Goal: Obtain resource: Download file/media

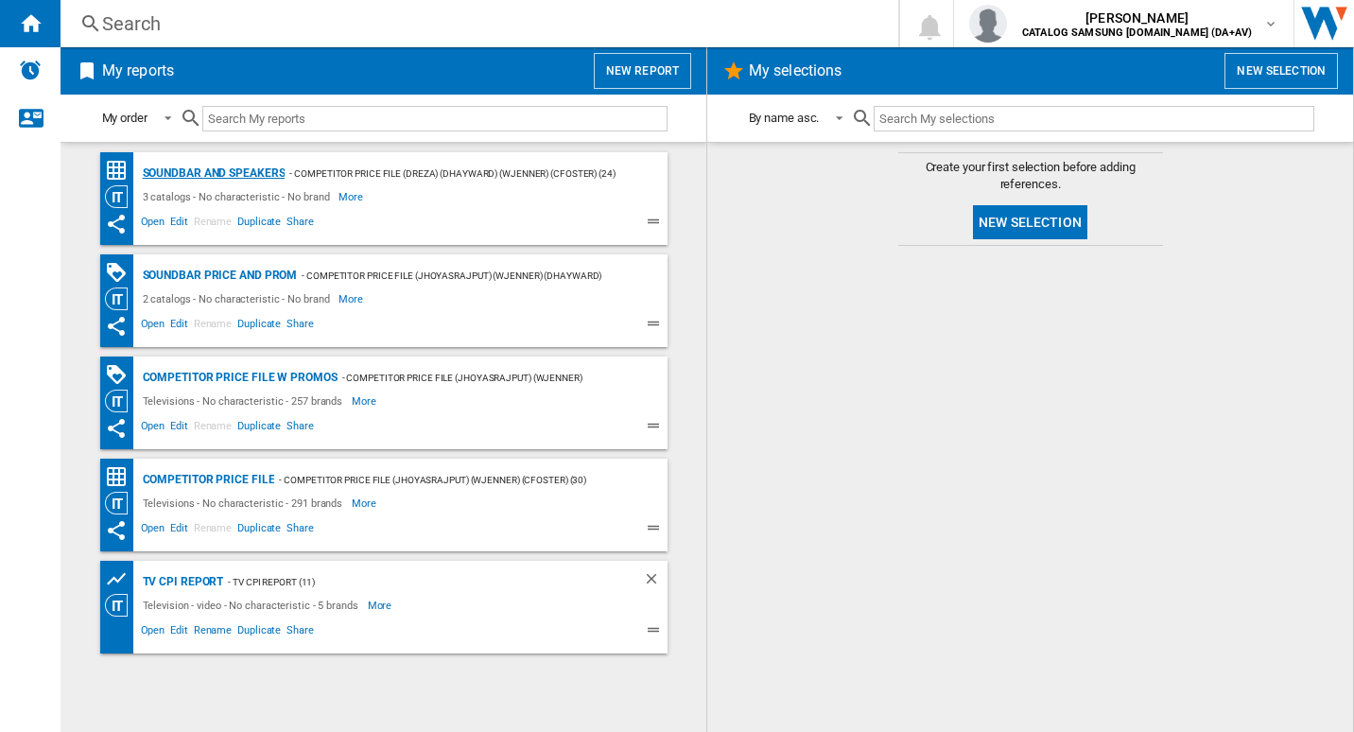
click at [201, 170] on div "Soundbar and Speakers" at bounding box center [211, 174] width 147 height 24
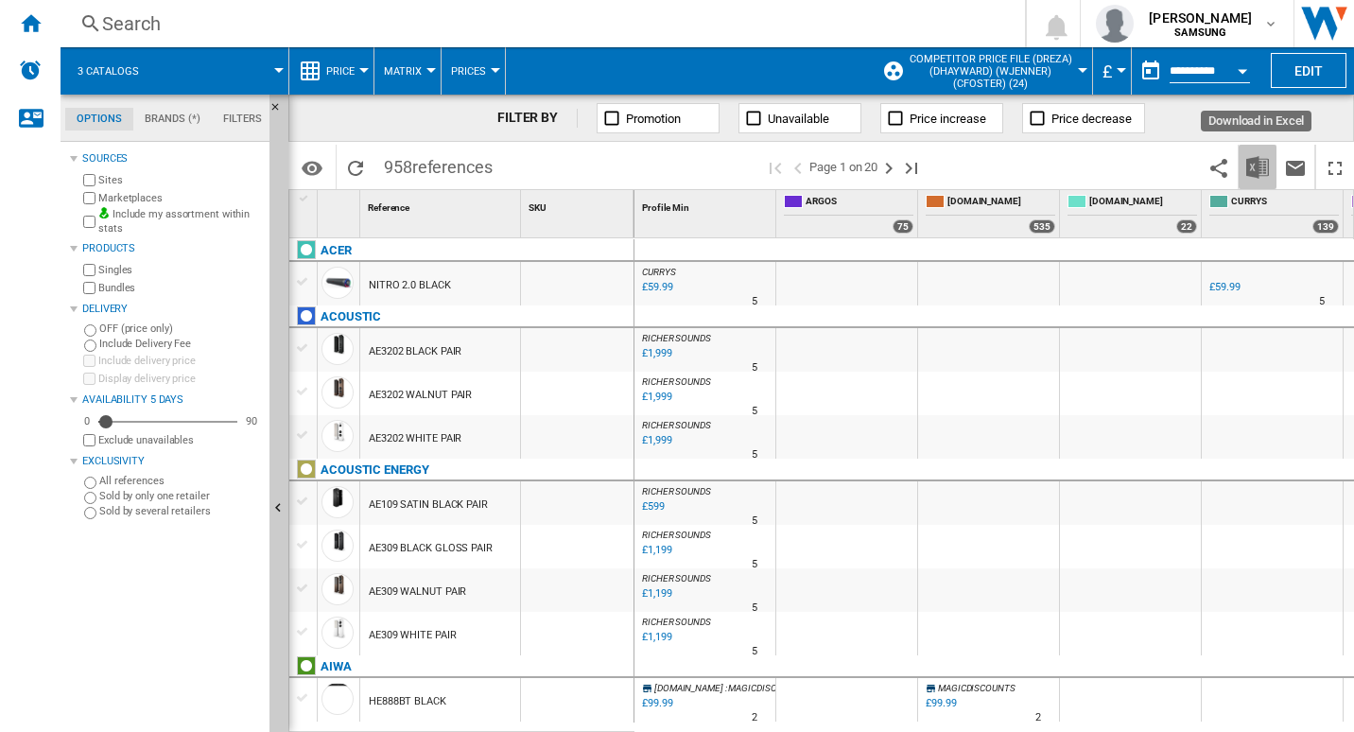
click at [1242, 174] on button "Download in Excel" at bounding box center [1257, 167] width 38 height 44
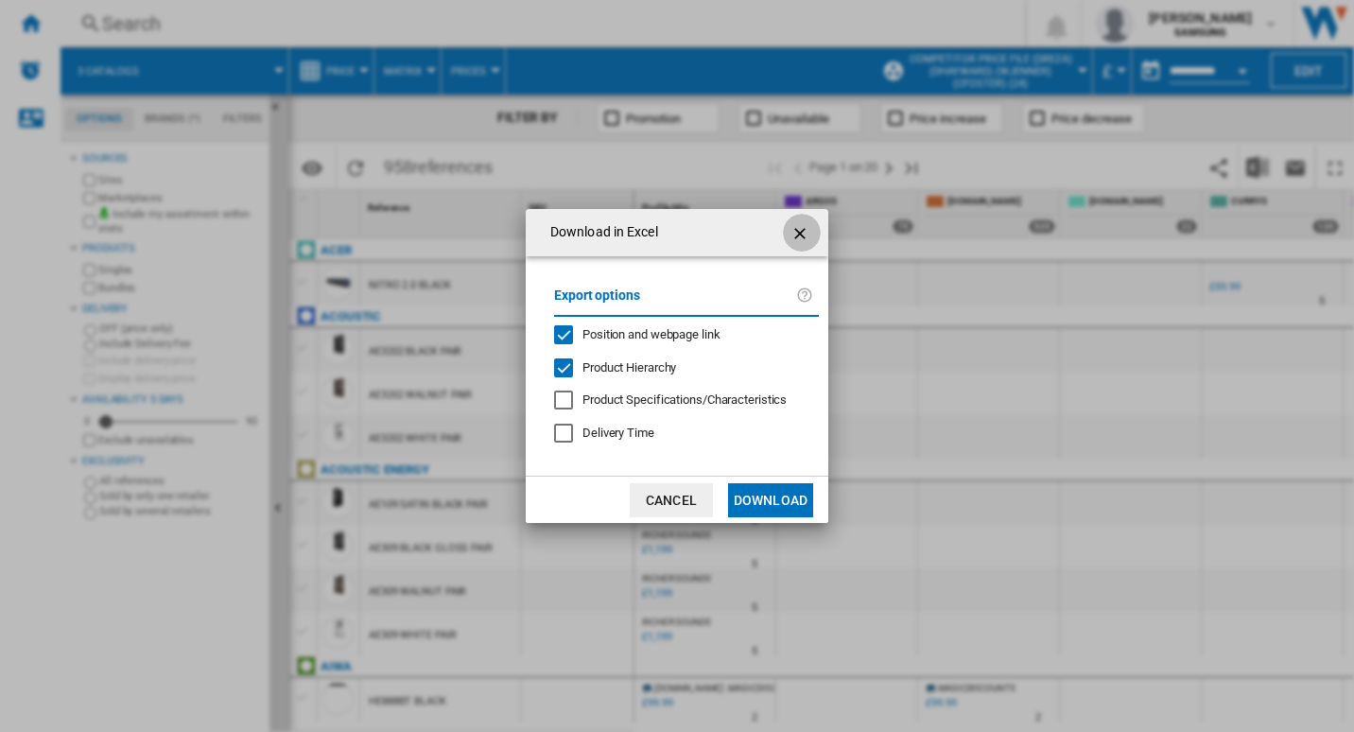
click at [805, 232] on ng-md-icon "getI18NText('BUTTONS.CLOSE_DIALOG')" at bounding box center [801, 233] width 23 height 23
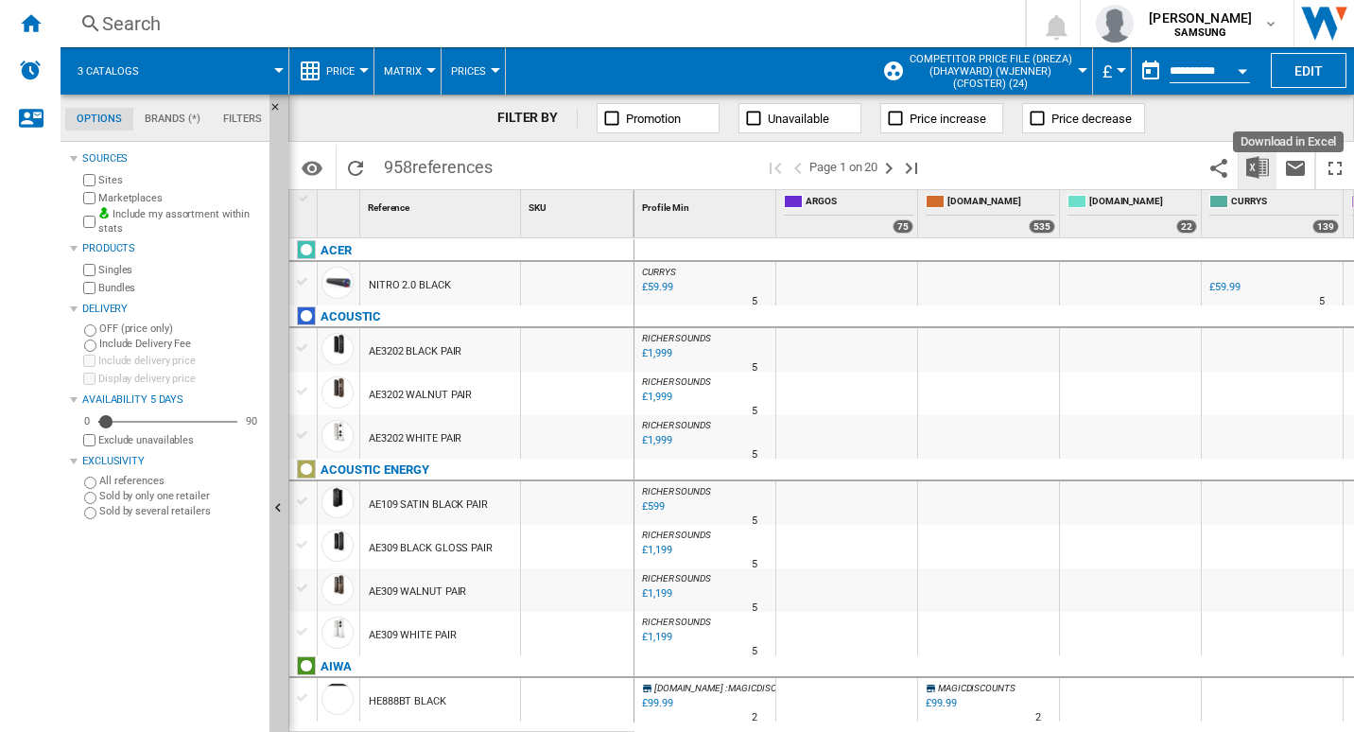
click at [1254, 168] on img "Download in Excel" at bounding box center [1257, 167] width 23 height 23
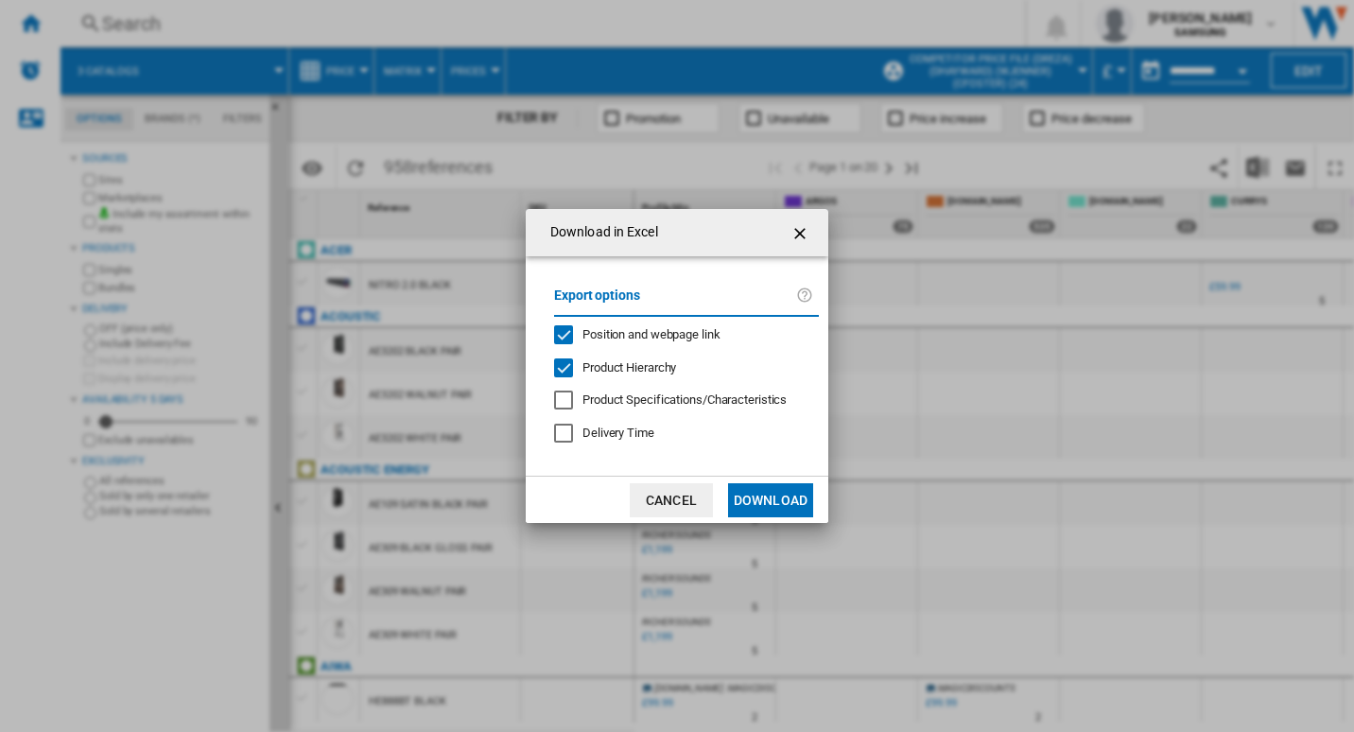
click at [569, 337] on div "Position and webpage link" at bounding box center [563, 334] width 19 height 19
click at [783, 506] on button "Download" at bounding box center [770, 500] width 85 height 34
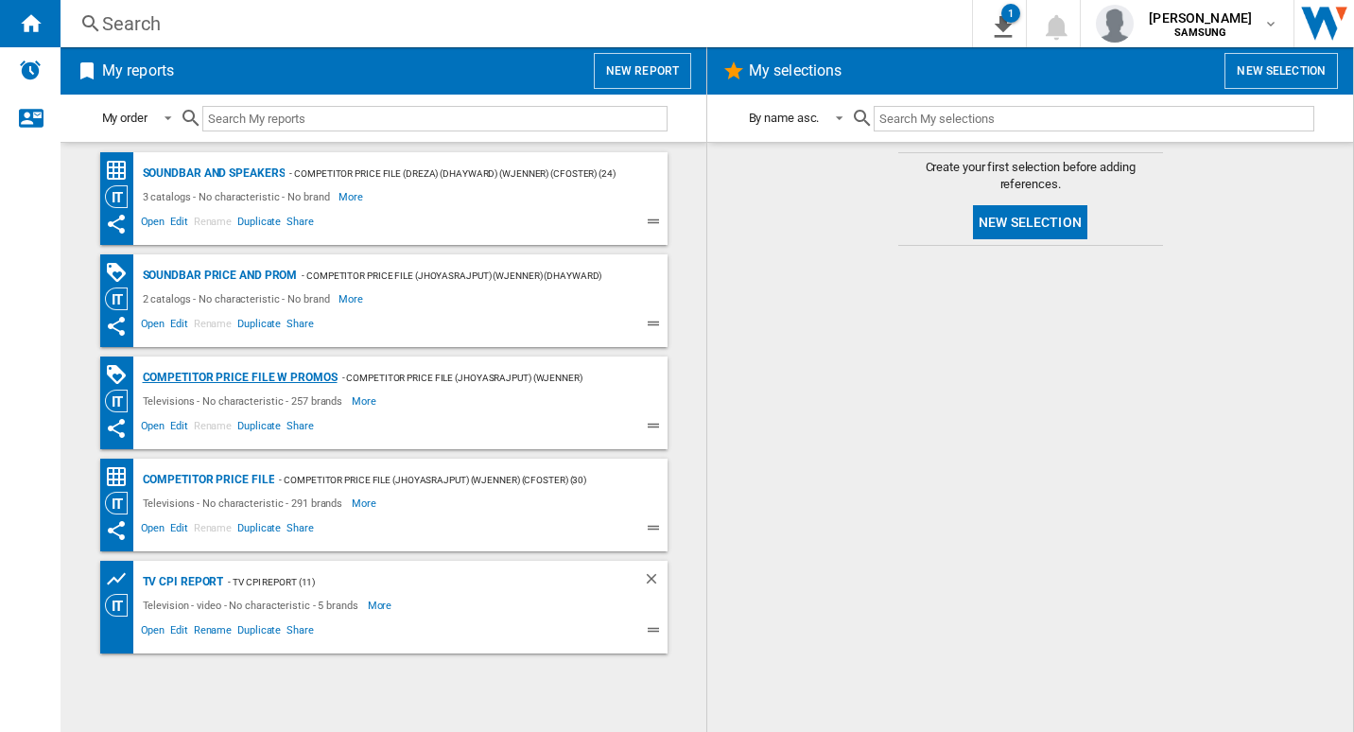
click at [252, 371] on div "Competitor price file w promos" at bounding box center [237, 378] width 199 height 24
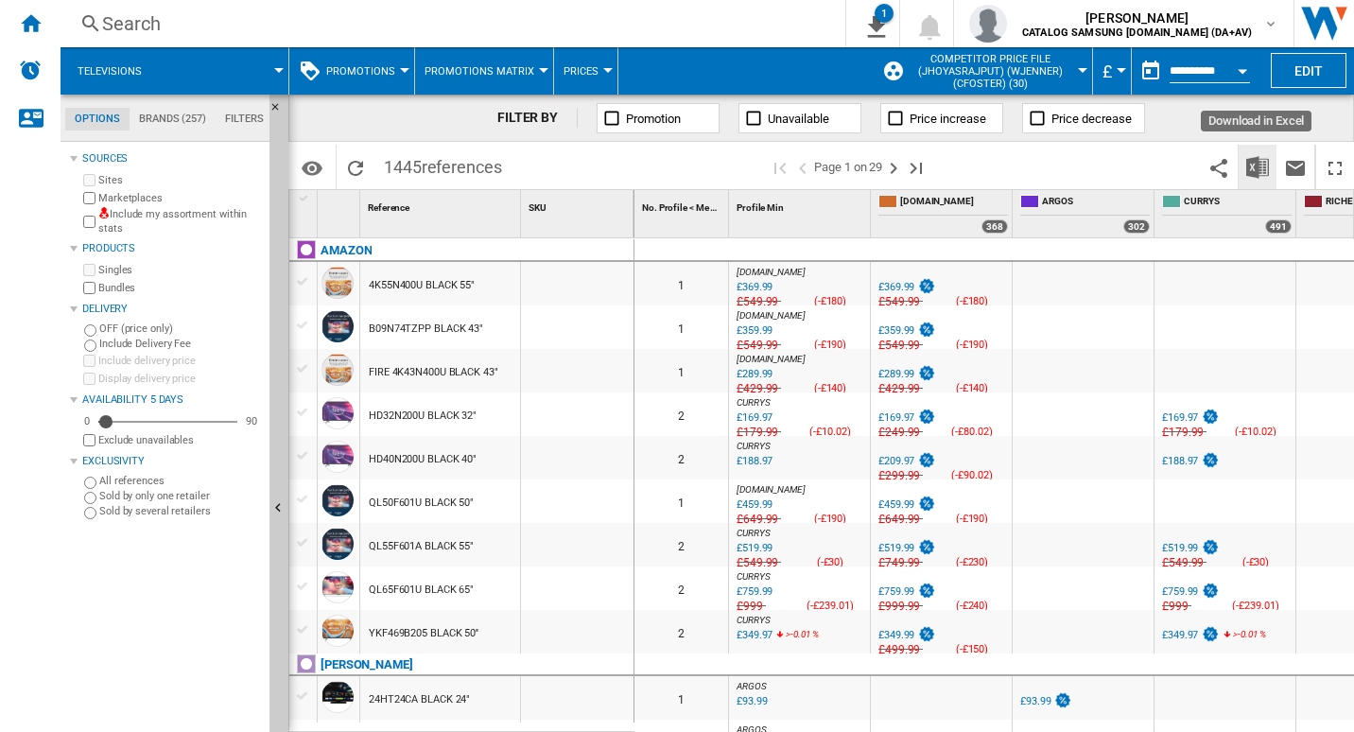
click at [1267, 167] on img "Download in Excel" at bounding box center [1257, 167] width 23 height 23
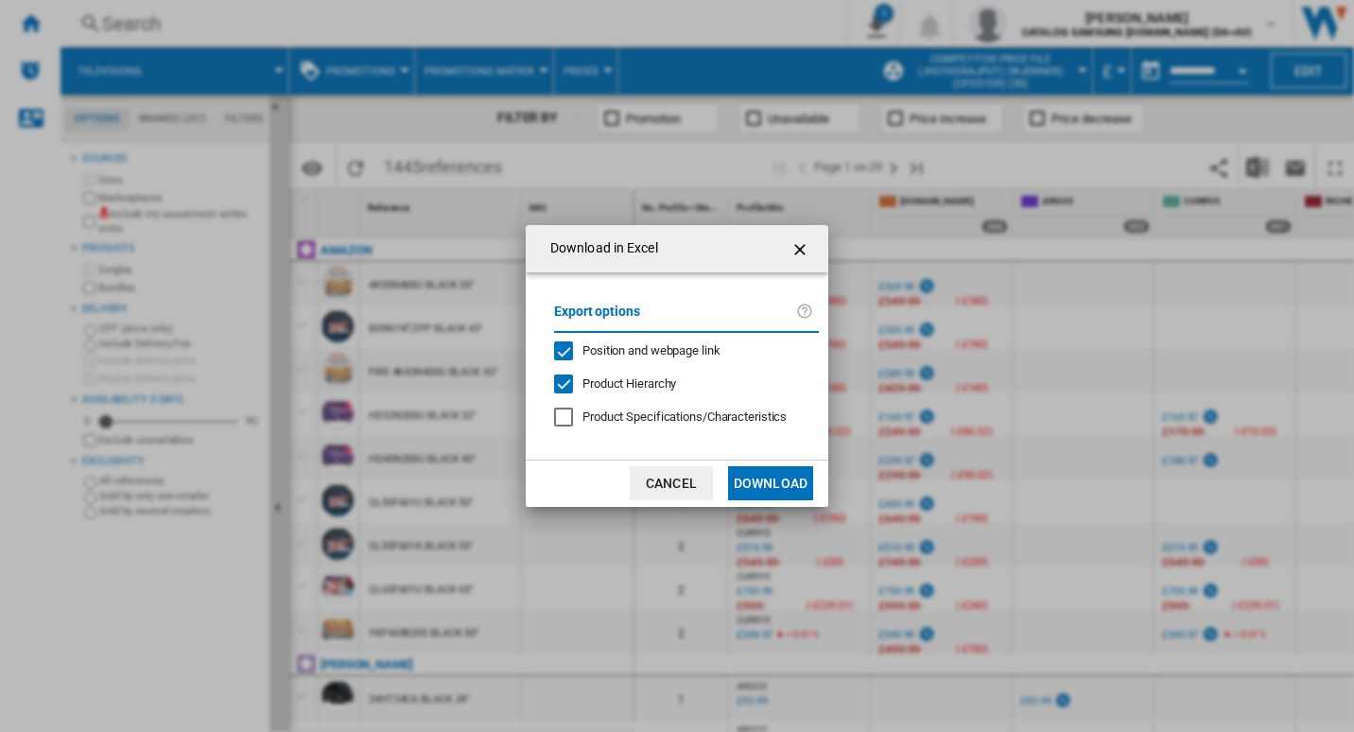
click at [570, 349] on div "Position and webpage link" at bounding box center [563, 350] width 19 height 19
click at [762, 483] on button "Download" at bounding box center [770, 483] width 85 height 34
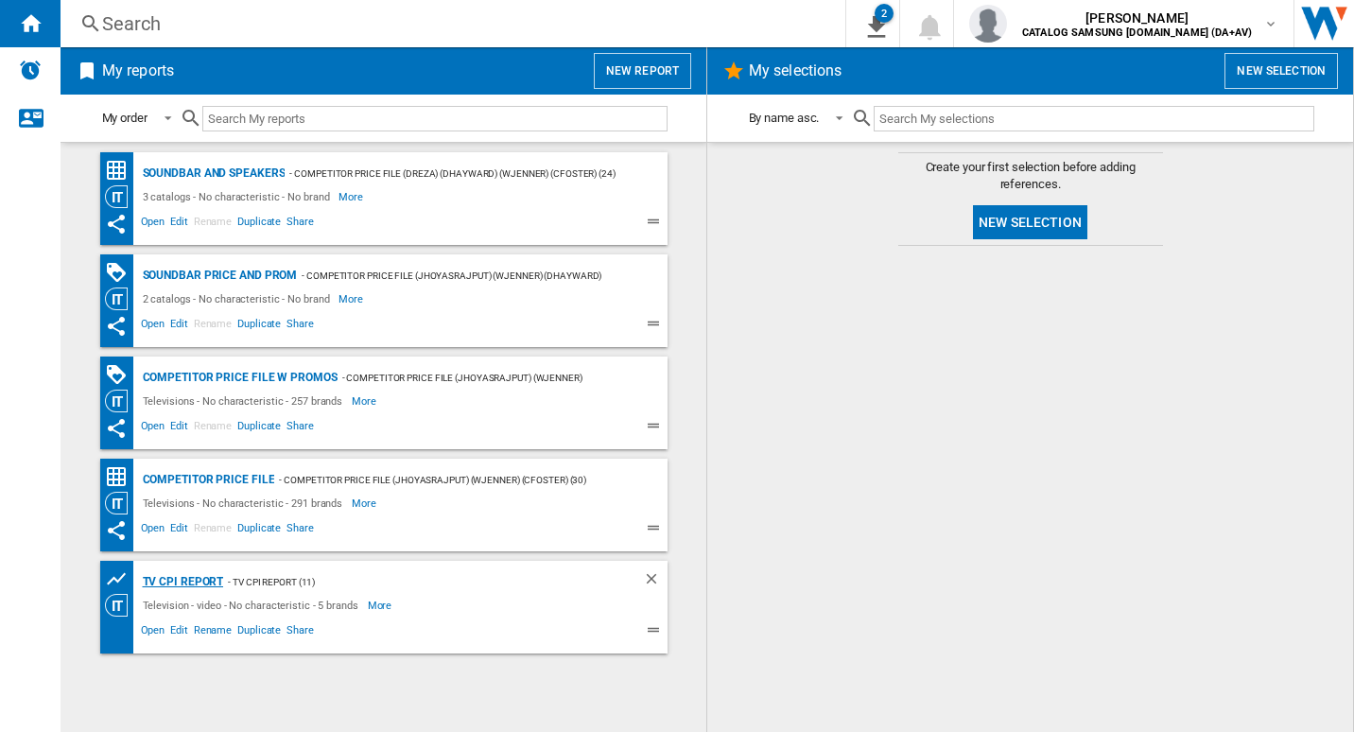
click at [207, 577] on div "TV CPI Report" at bounding box center [181, 582] width 86 height 24
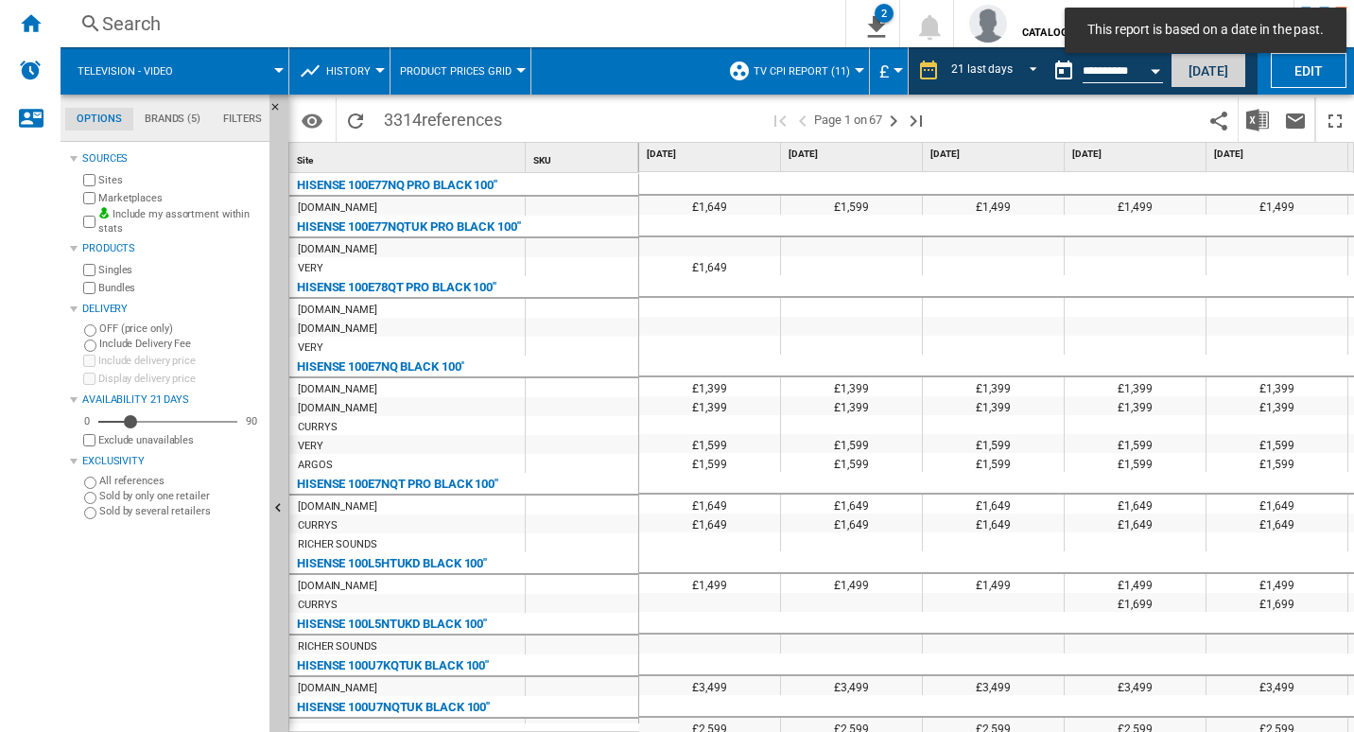
click at [1216, 74] on button "Today" at bounding box center [1208, 70] width 76 height 35
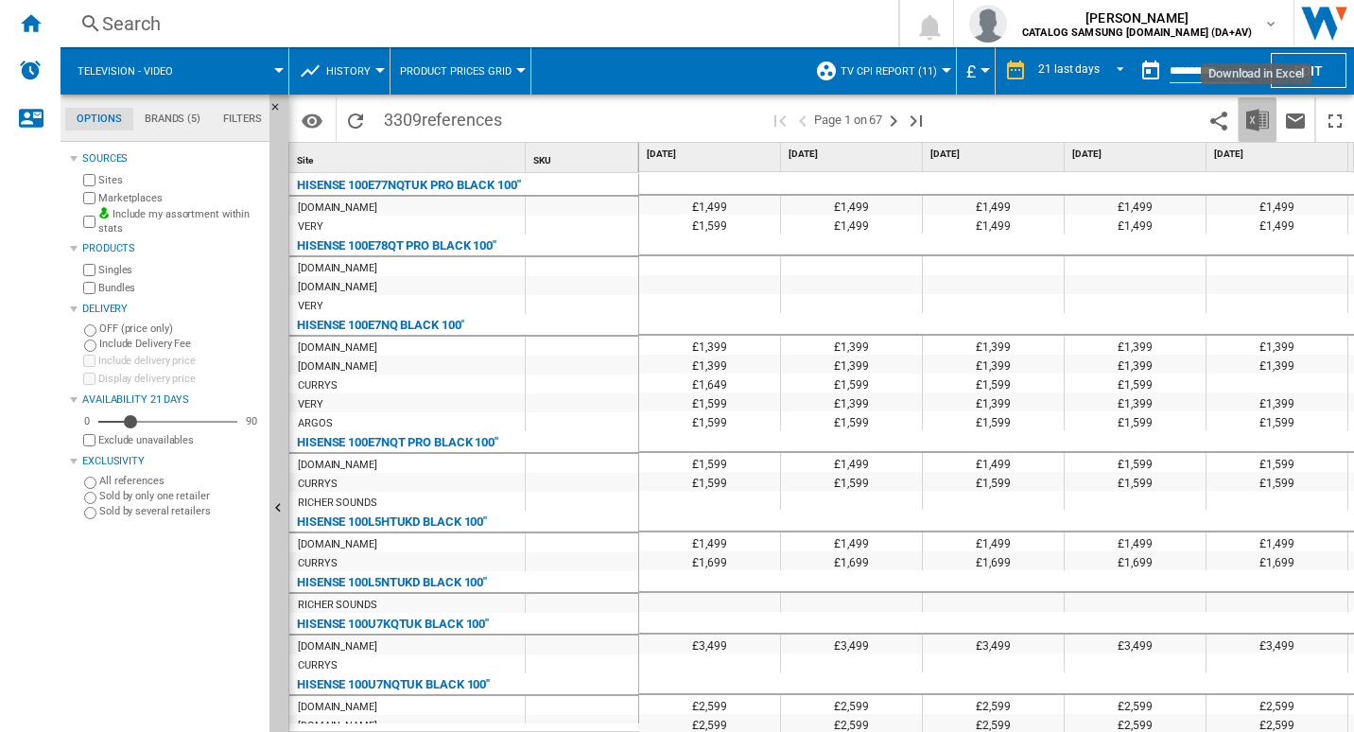
click at [1243, 132] on button "Download in Excel" at bounding box center [1257, 119] width 38 height 44
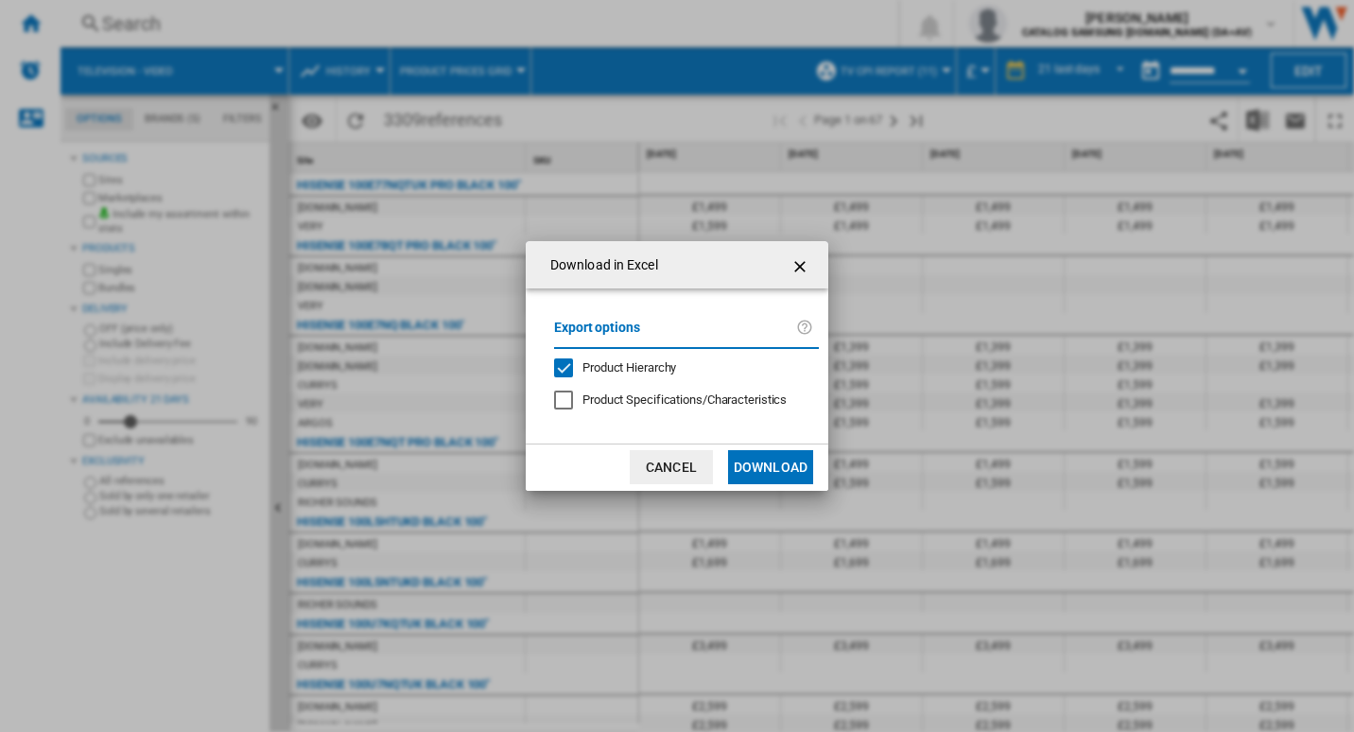
click at [764, 467] on button "Download" at bounding box center [770, 467] width 85 height 34
